Goal: Check status: Check status

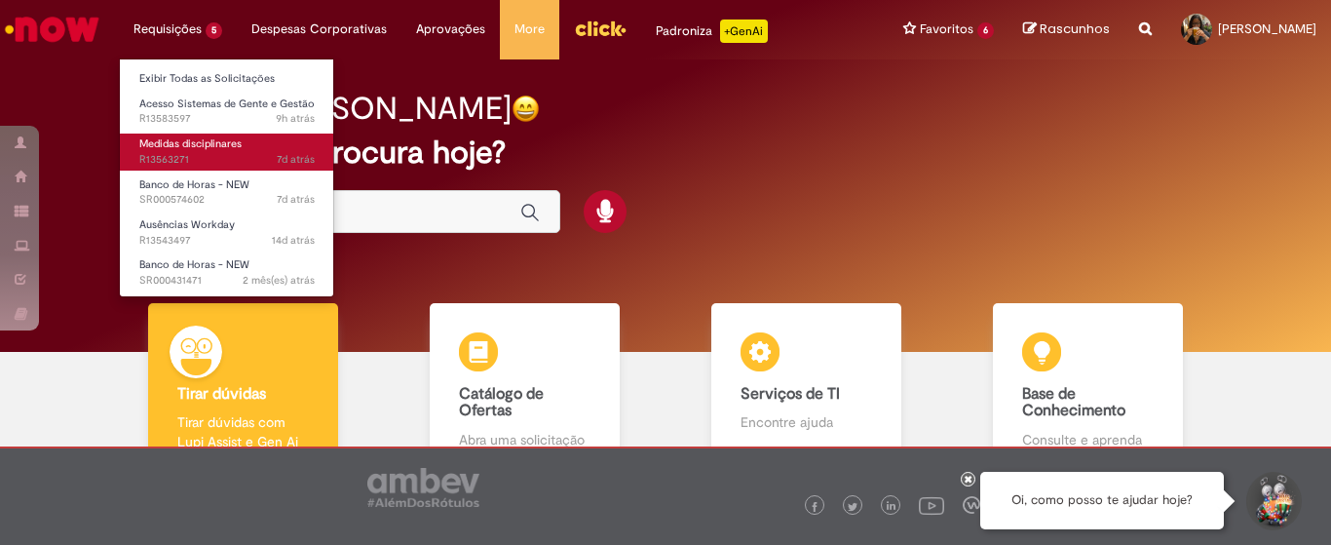
click at [208, 151] on span "Medidas disciplinares" at bounding box center [190, 143] width 102 height 15
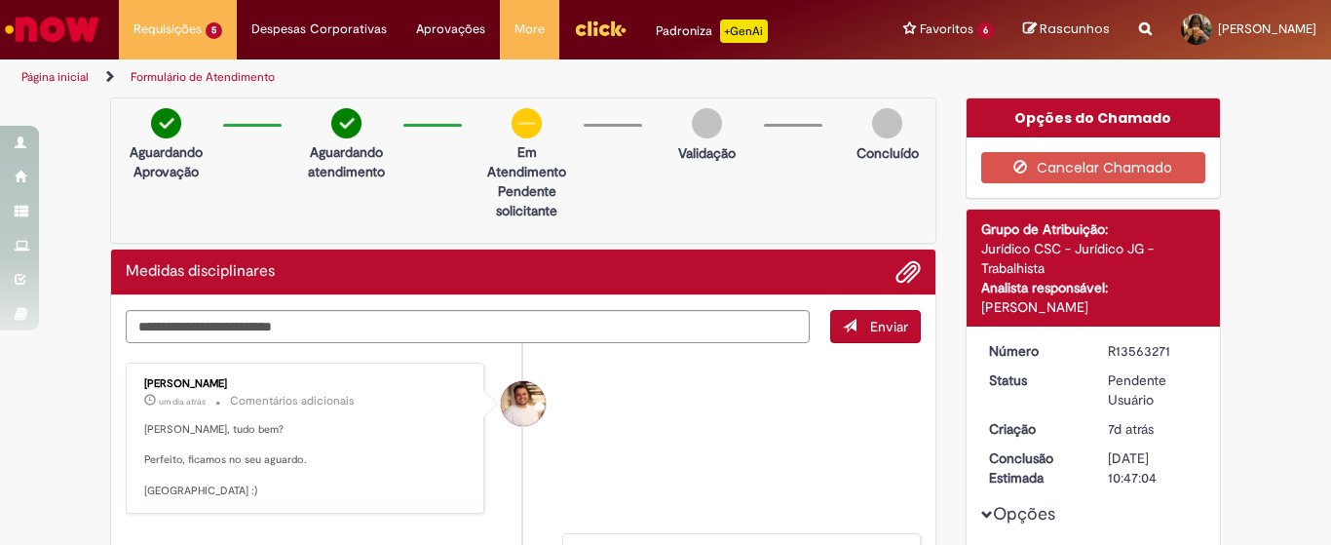
drag, startPoint x: 1099, startPoint y: 346, endPoint x: 1166, endPoint y: 355, distance: 66.9
click at [1166, 355] on dd "R13563271" at bounding box center [1154, 350] width 120 height 19
copy div "R13563271"
drag, startPoint x: 274, startPoint y: 387, endPoint x: 139, endPoint y: 377, distance: 134.9
click at [144, 378] on div "[PERSON_NAME]" at bounding box center [306, 384] width 325 height 12
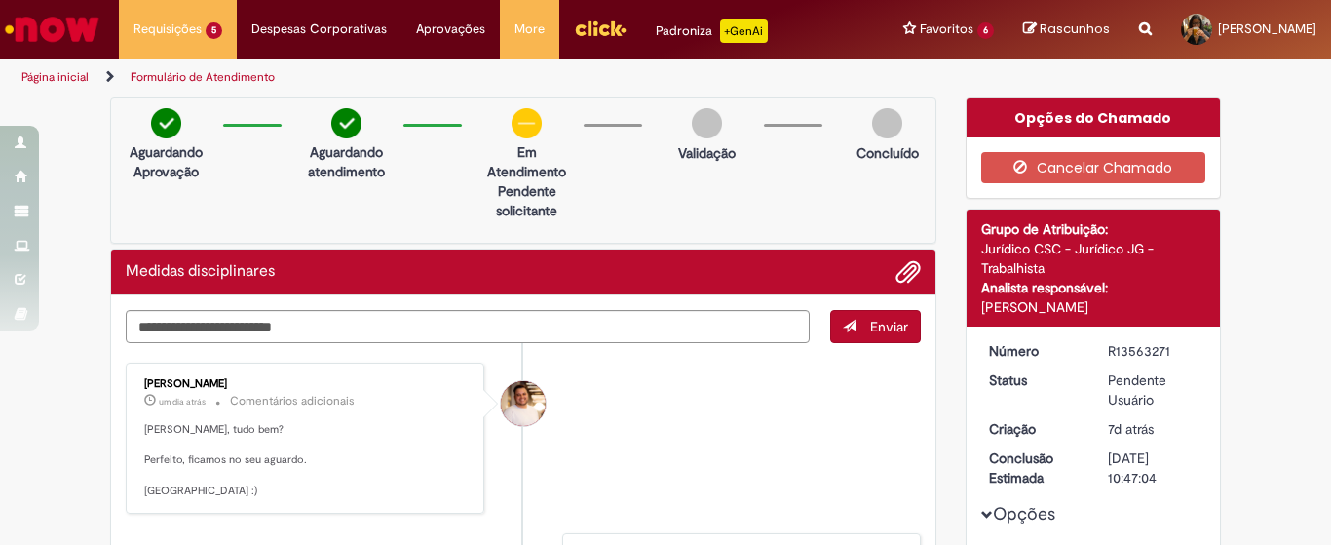
copy div "[PERSON_NAME]"
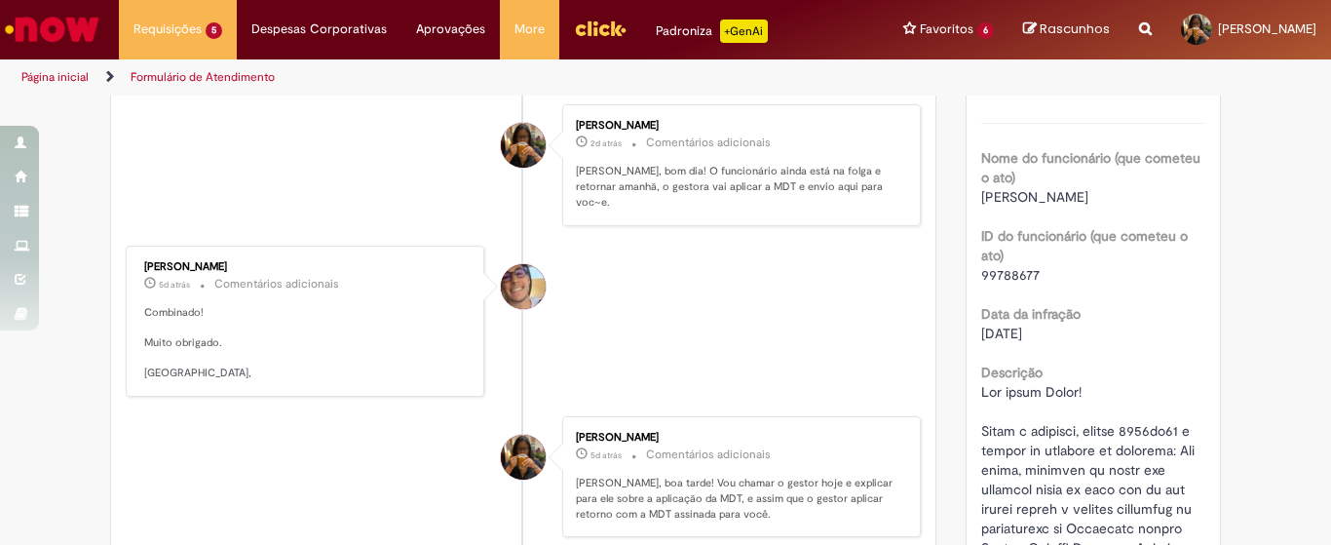
scroll to position [468, 0]
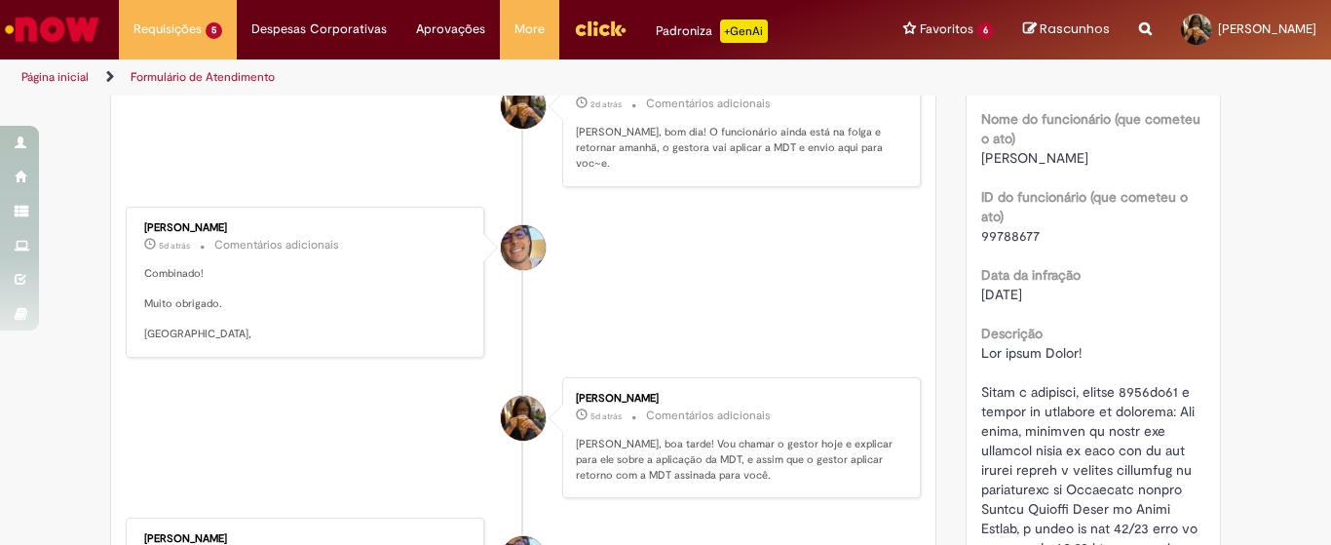
drag, startPoint x: 306, startPoint y: 213, endPoint x: 135, endPoint y: 204, distance: 170.8
click at [135, 212] on div "[PERSON_NAME] 5d atrás 5 dias atrás Comentários adicionais Combinado! Muito obr…" at bounding box center [305, 282] width 347 height 140
copy div "[PERSON_NAME]"
click at [576, 314] on li "[PERSON_NAME] 5d atrás 5 dias atrás Comentários adicionais Combinado! Muito obr…" at bounding box center [523, 283] width 795 height 152
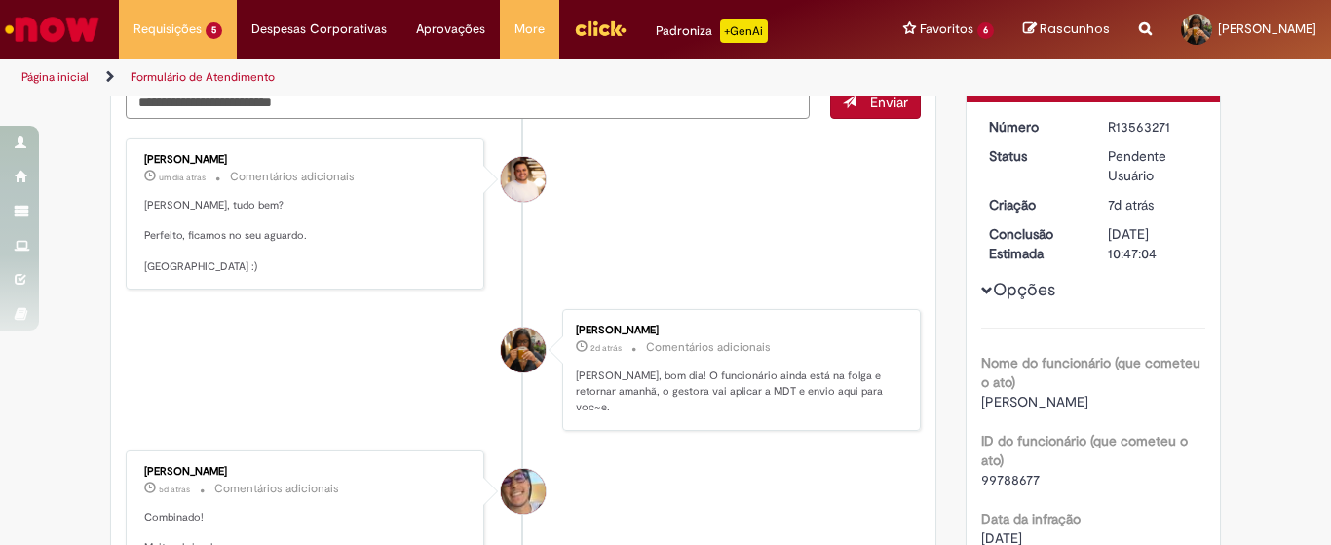
scroll to position [61, 0]
